Goal: Navigation & Orientation: Find specific page/section

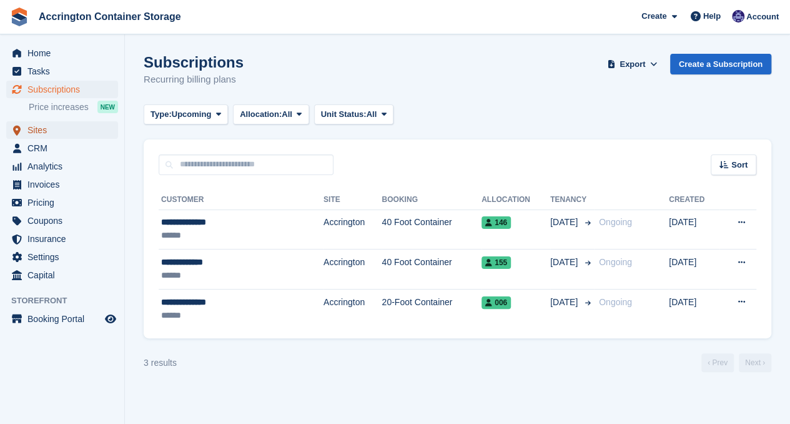
click at [50, 127] on span "Sites" at bounding box center [64, 129] width 75 height 17
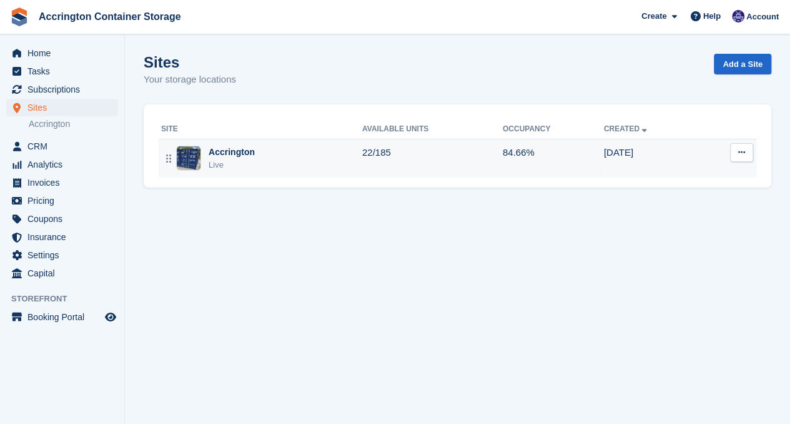
click at [229, 156] on div "Accrington" at bounding box center [232, 152] width 46 height 13
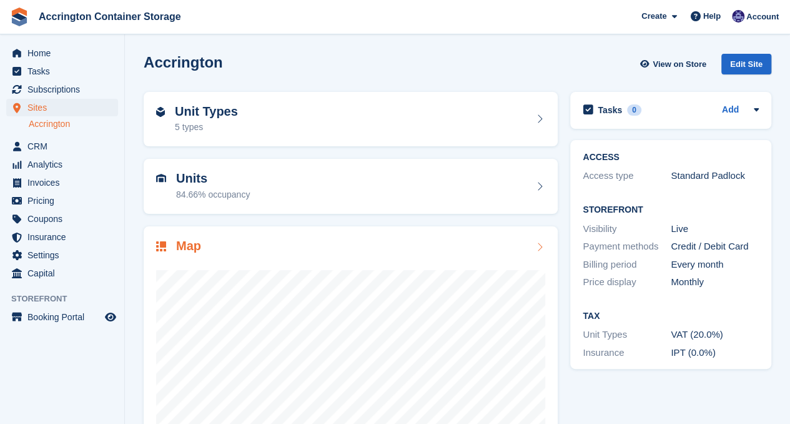
click at [287, 249] on div "Map" at bounding box center [350, 247] width 389 height 17
